Goal: Book appointment/travel/reservation

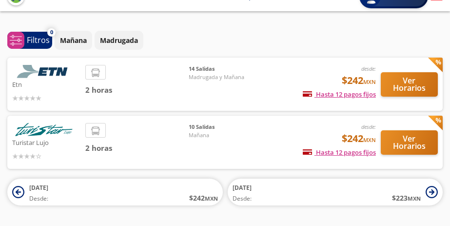
scroll to position [46, 0]
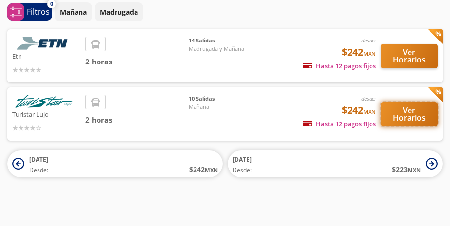
click at [403, 114] on button "Ver Horarios" at bounding box center [408, 114] width 57 height 24
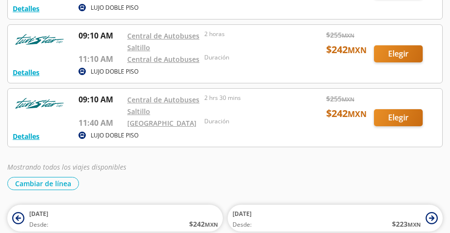
scroll to position [616, 0]
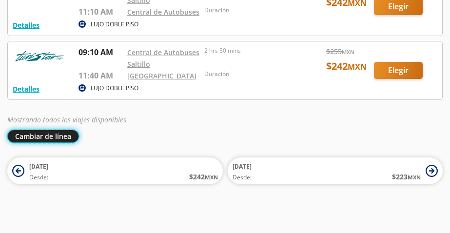
click at [59, 133] on button "Cambiar de línea" at bounding box center [43, 136] width 72 height 13
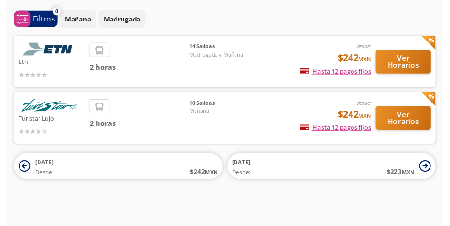
scroll to position [46, 0]
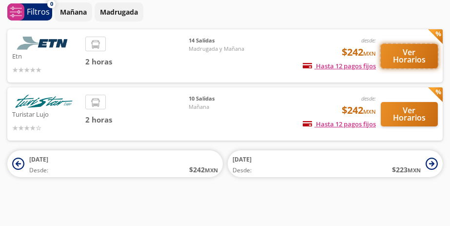
click at [408, 56] on button "Ver Horarios" at bounding box center [408, 56] width 57 height 24
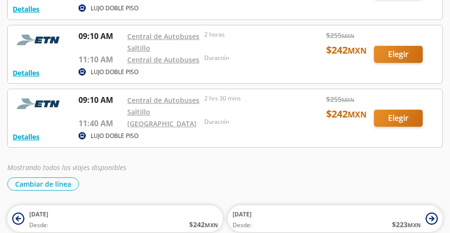
scroll to position [871, 0]
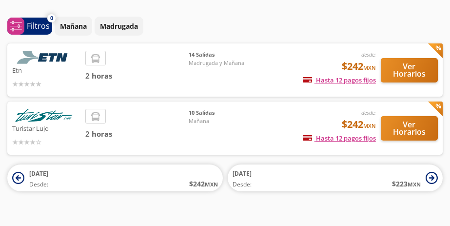
scroll to position [46, 0]
